Goal: Check status: Check status

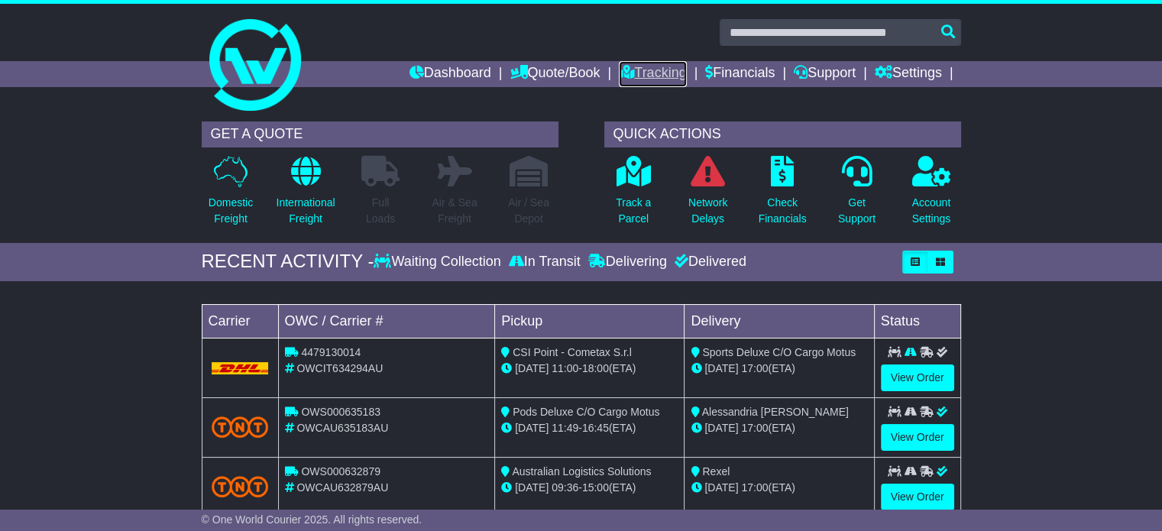
click at [643, 79] on link "Tracking" at bounding box center [652, 74] width 67 height 26
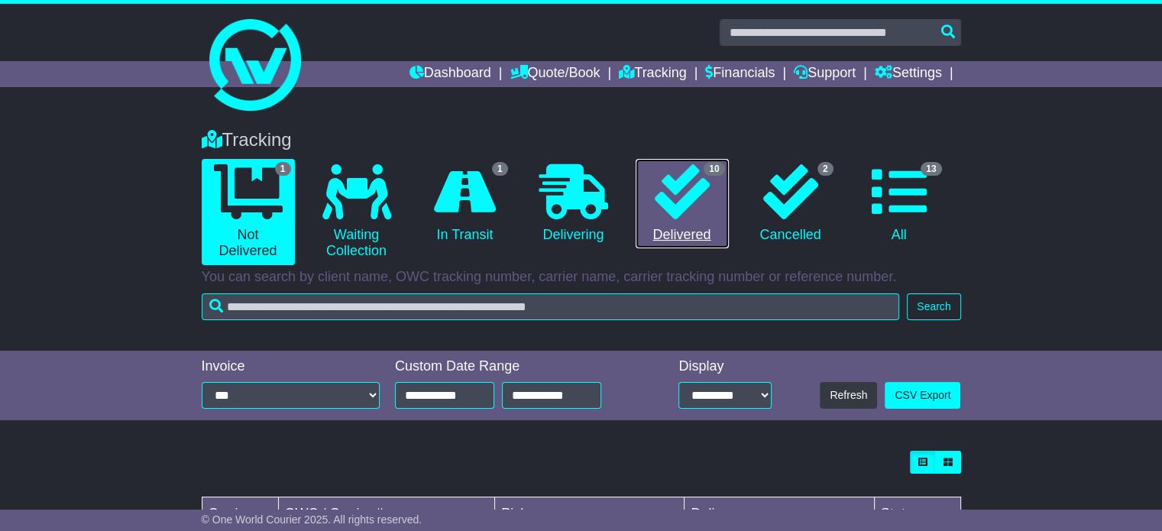
click at [682, 195] on icon at bounding box center [682, 191] width 55 height 55
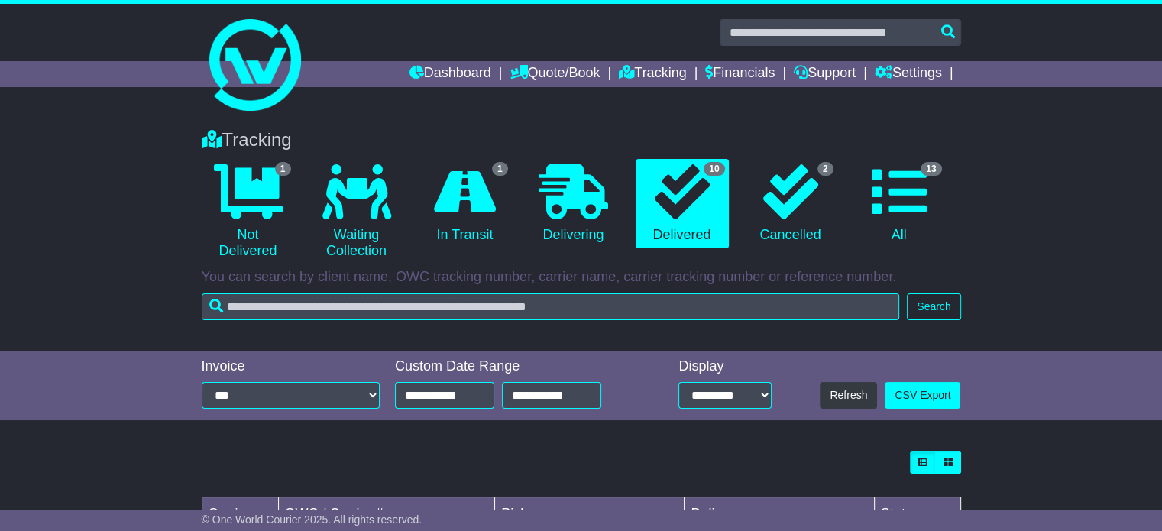
click at [428, 319] on div "Tracking 1 Not Delivered 0 Waiting Collection 1 In Transit 0 Delivering 10 2 13" at bounding box center [581, 221] width 775 height 214
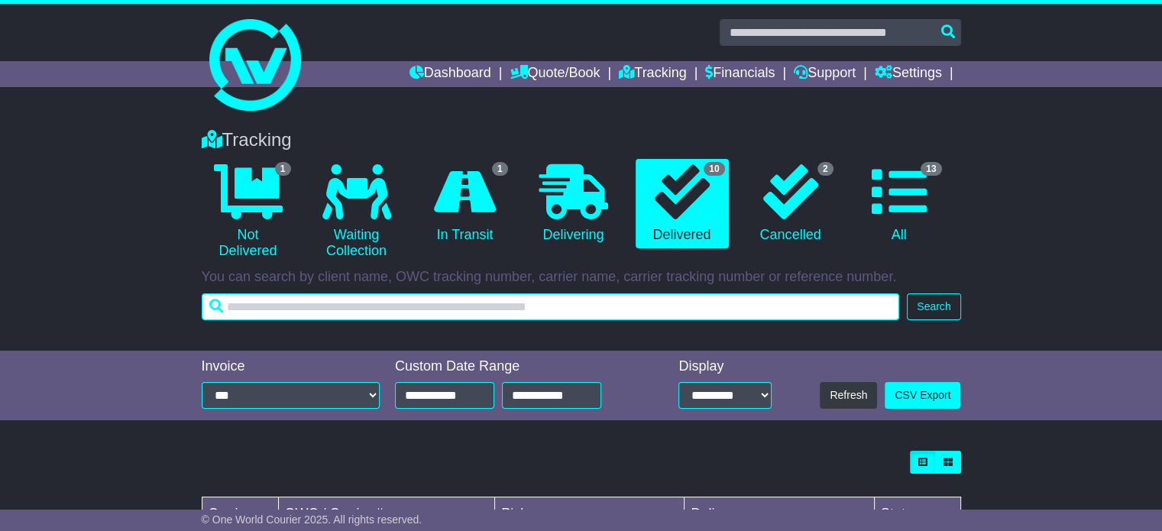
click at [426, 310] on input "text" at bounding box center [551, 306] width 699 height 27
paste input "**********"
type input "**********"
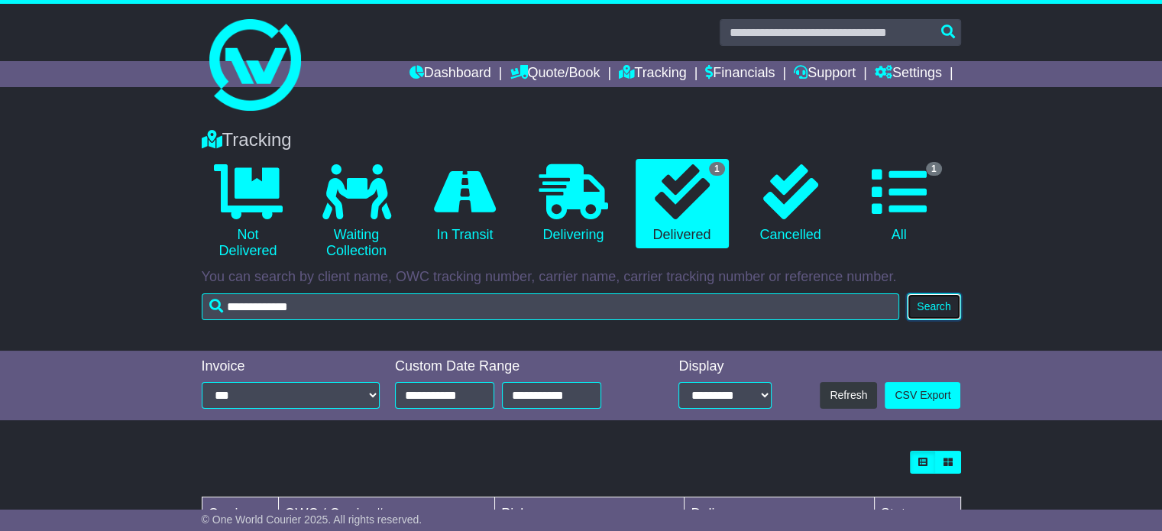
click at [928, 299] on button "Search" at bounding box center [933, 306] width 53 height 27
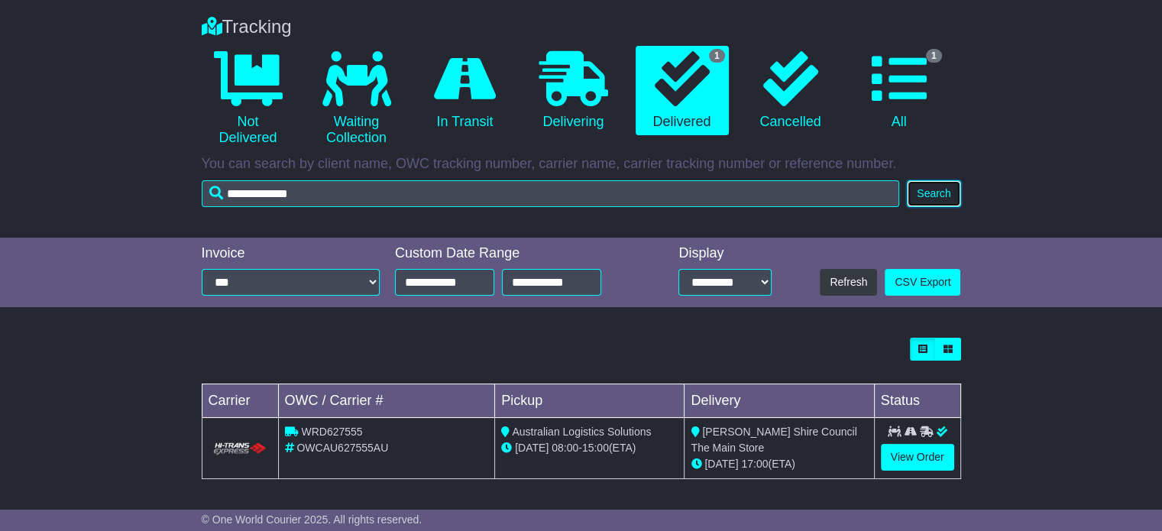
scroll to position [114, 0]
click at [926, 458] on link "View Order" at bounding box center [917, 456] width 73 height 27
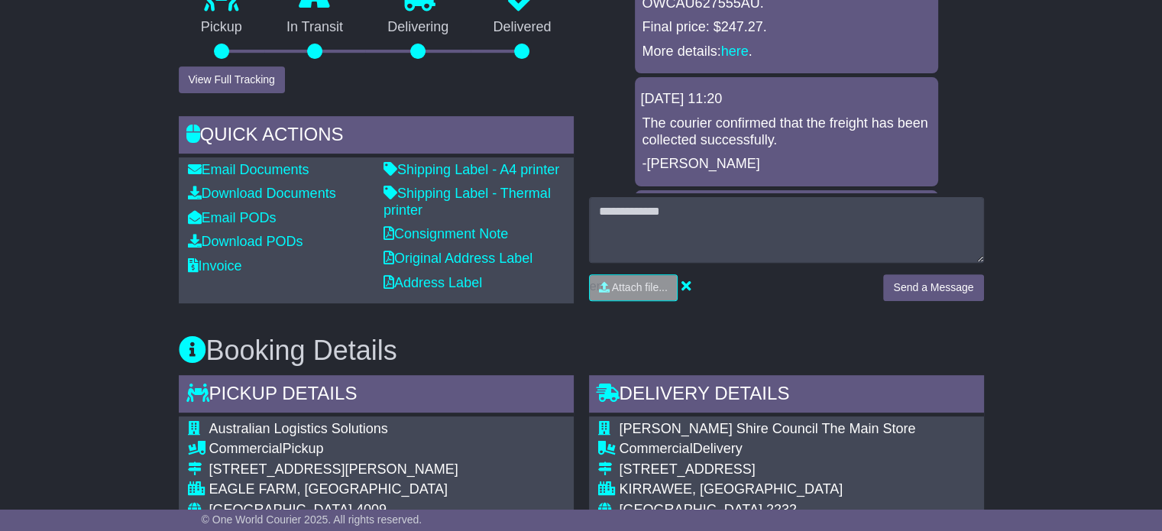
scroll to position [611, 0]
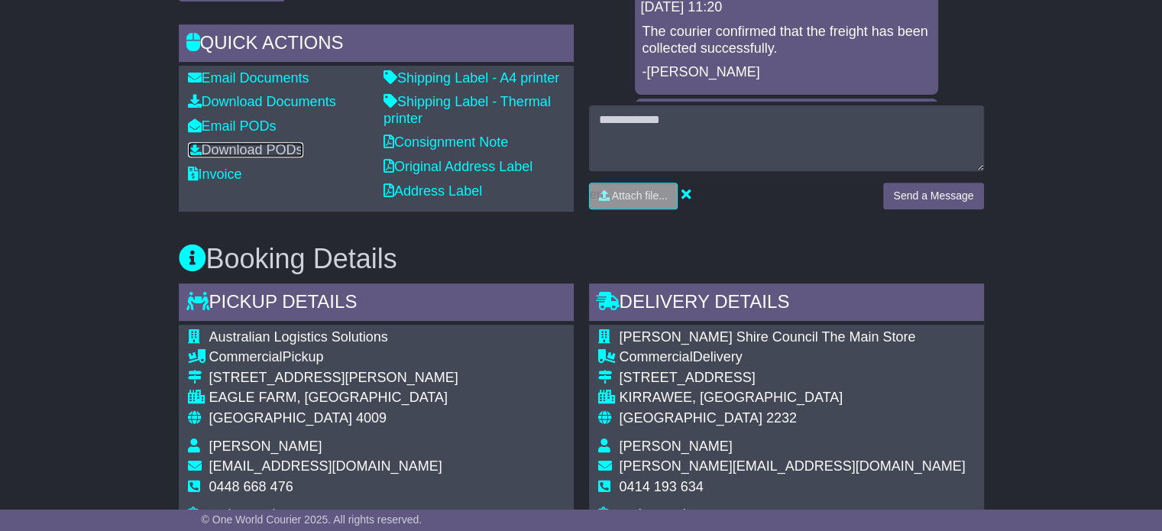
click at [254, 157] on link "Download PODs" at bounding box center [245, 149] width 115 height 15
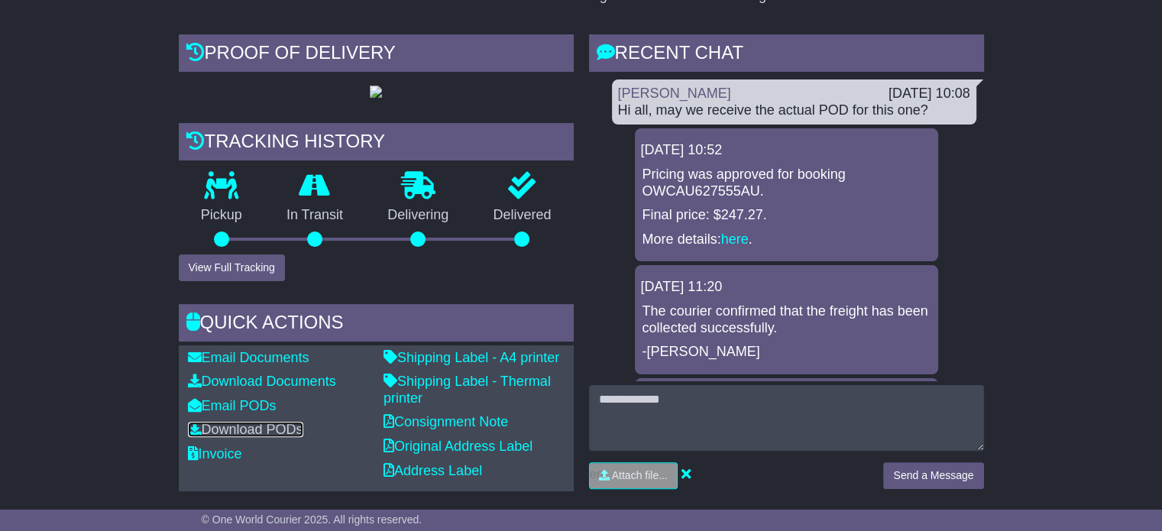
scroll to position [306, 0]
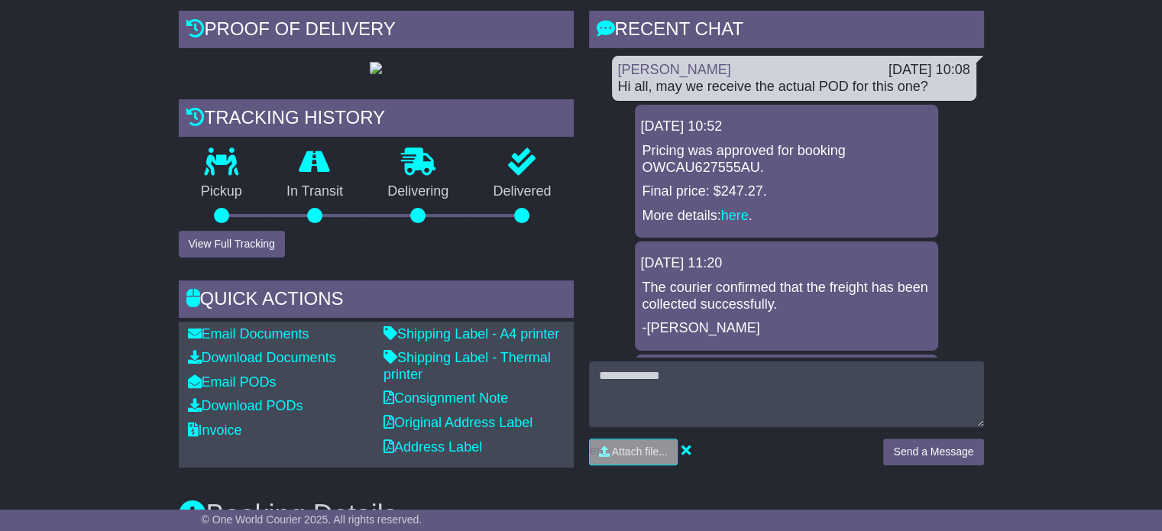
scroll to position [382, 0]
